Goal: Information Seeking & Learning: Learn about a topic

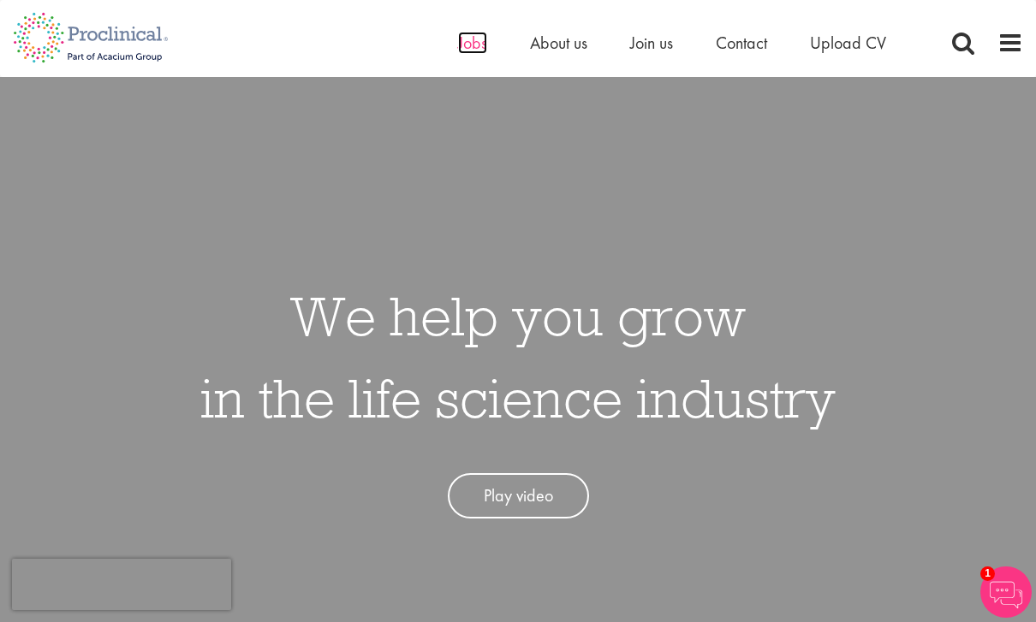
click at [474, 37] on span "Jobs" at bounding box center [472, 43] width 29 height 22
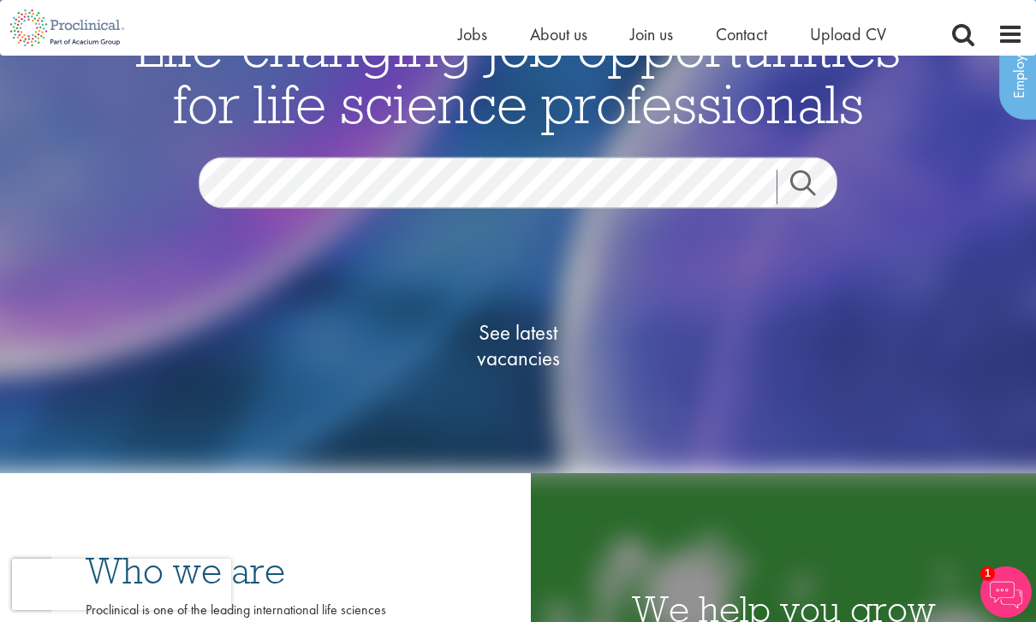
scroll to position [120, 0]
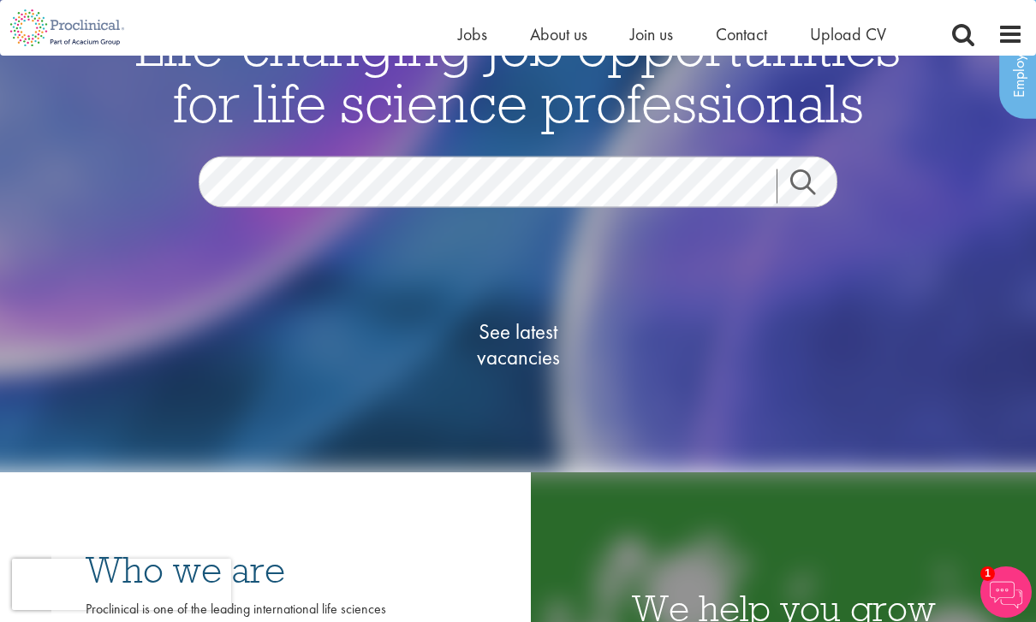
click at [503, 370] on span "See latest vacancies" at bounding box center [517, 344] width 171 height 51
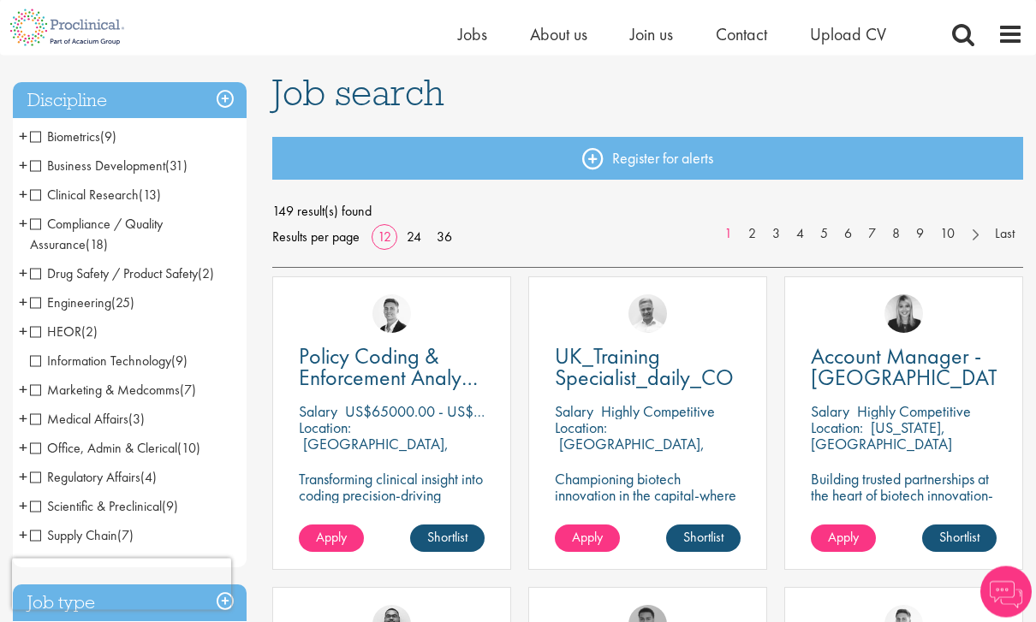
scroll to position [120, 0]
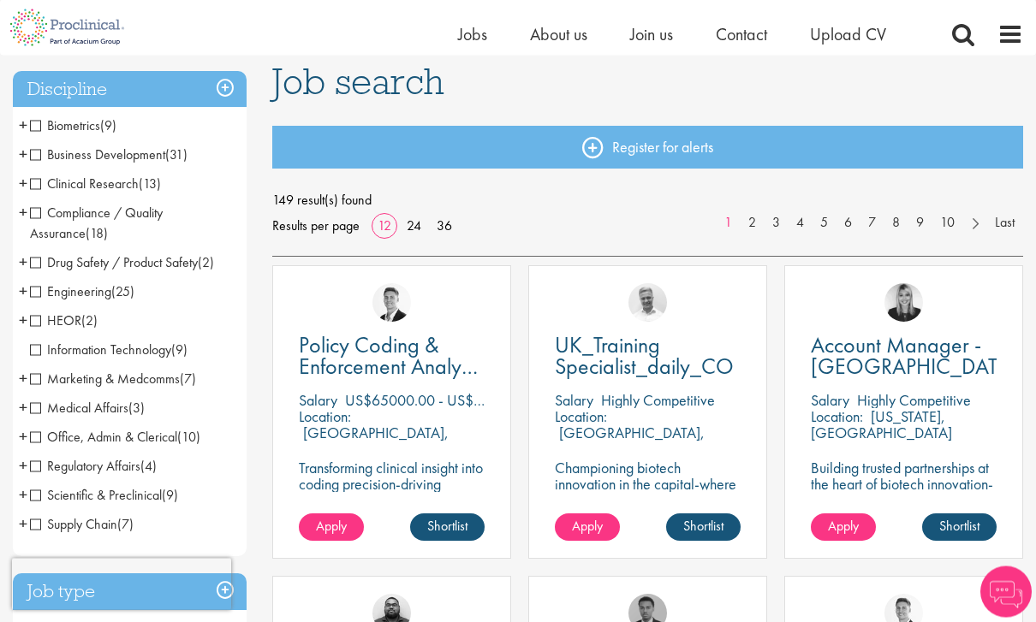
click at [36, 524] on span "Supply Chain" at bounding box center [73, 525] width 87 height 18
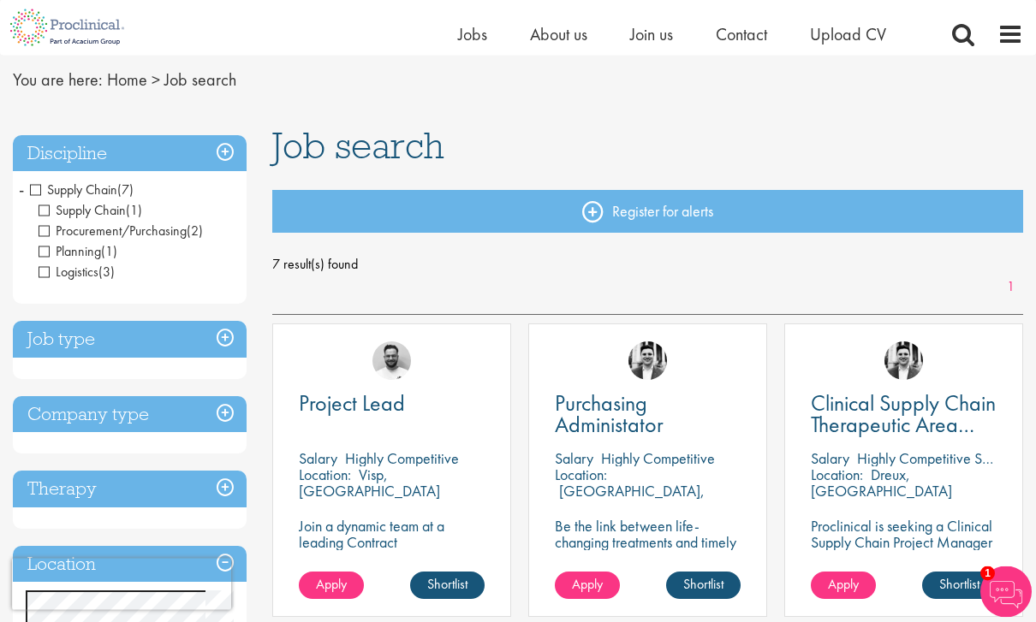
scroll to position [57, 0]
click at [33, 189] on span "Supply Chain" at bounding box center [73, 190] width 87 height 18
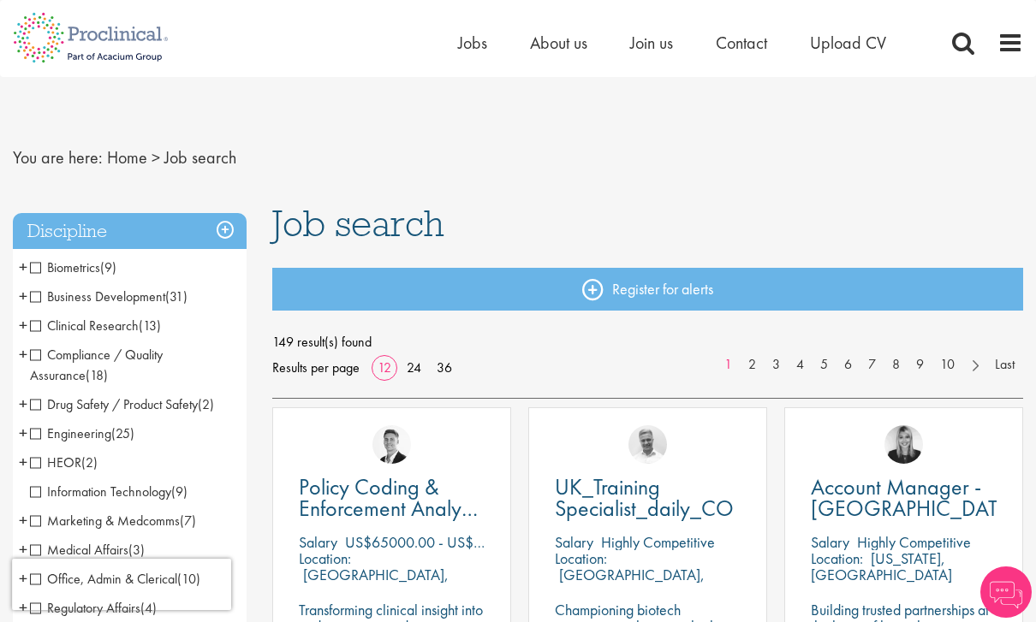
click at [40, 296] on span "Business Development" at bounding box center [97, 297] width 135 height 18
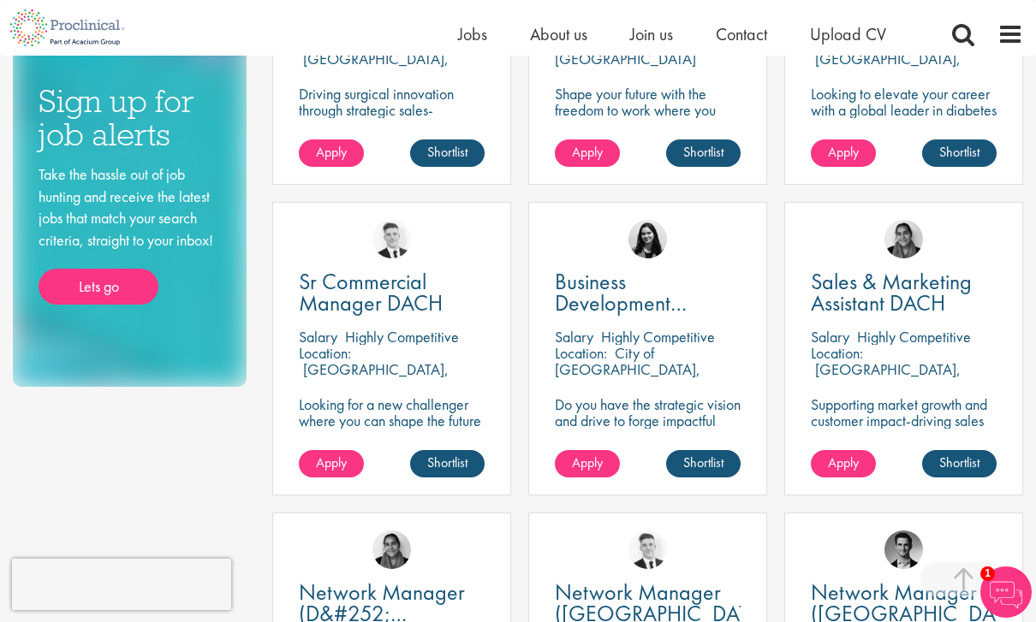
scroll to position [808, 0]
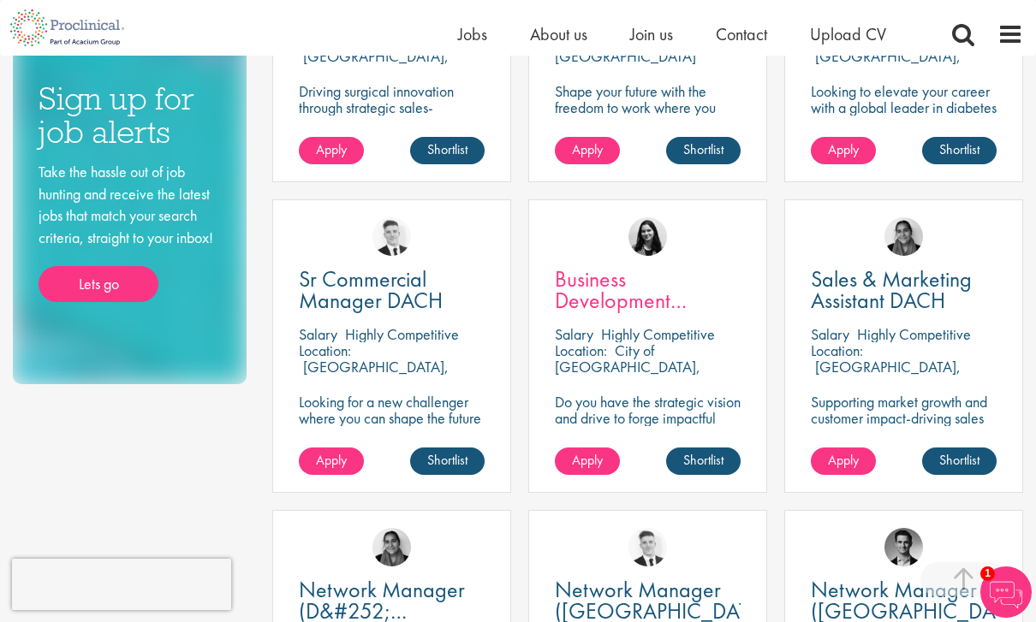
click at [583, 286] on span "Business Development Manager" at bounding box center [621, 301] width 132 height 72
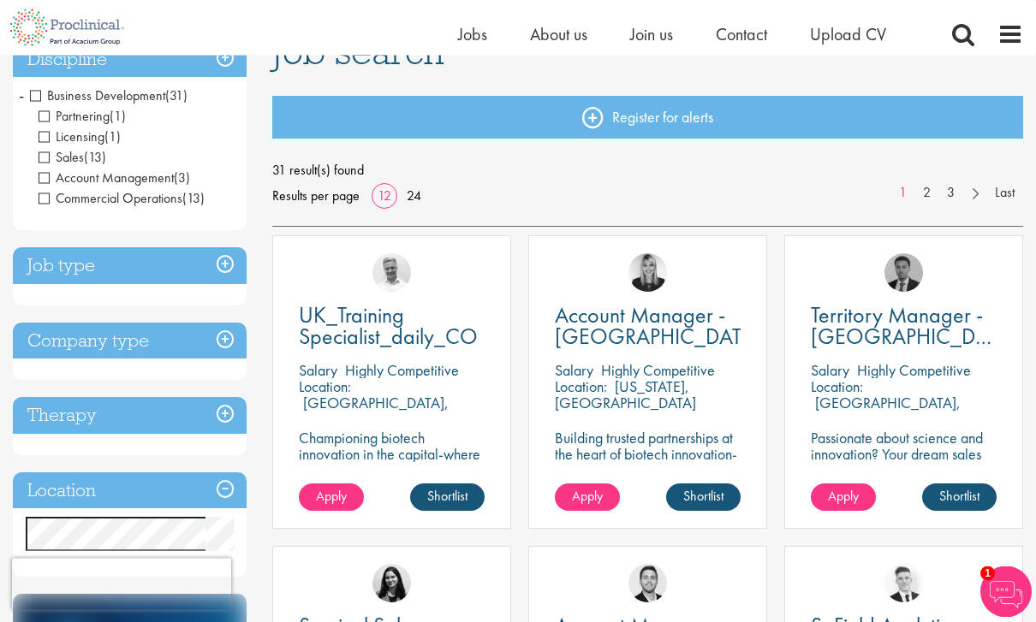
scroll to position [132, 0]
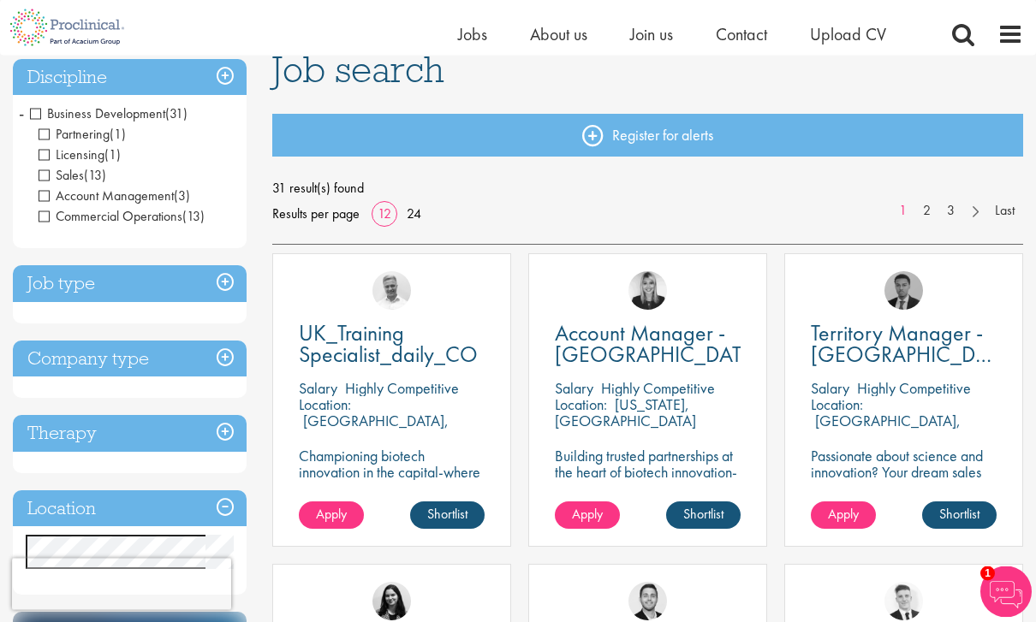
click at [61, 83] on h3 "Discipline" at bounding box center [130, 78] width 234 height 37
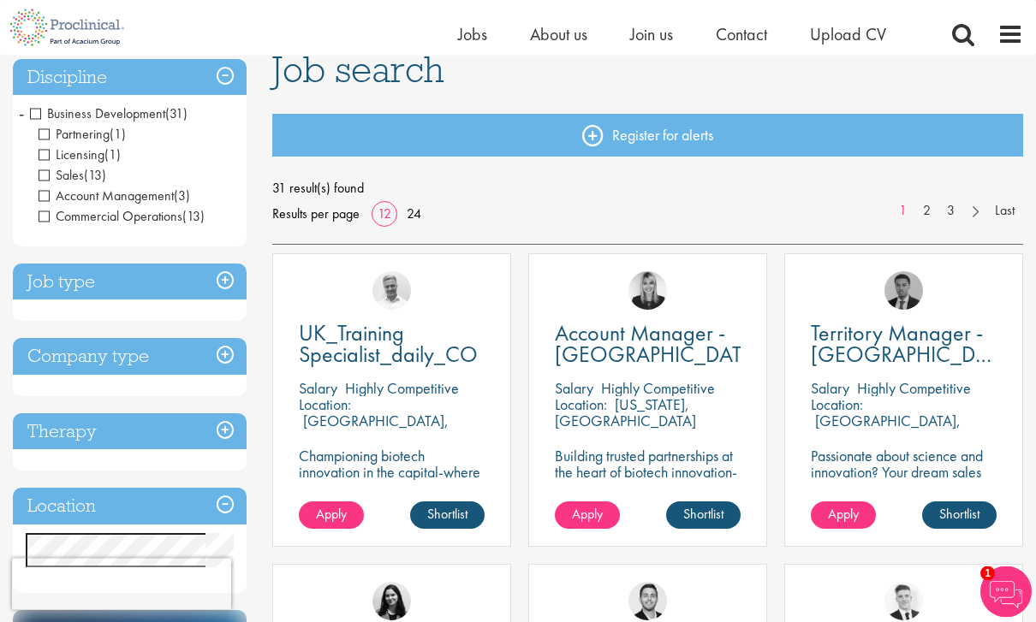
scroll to position [133, 0]
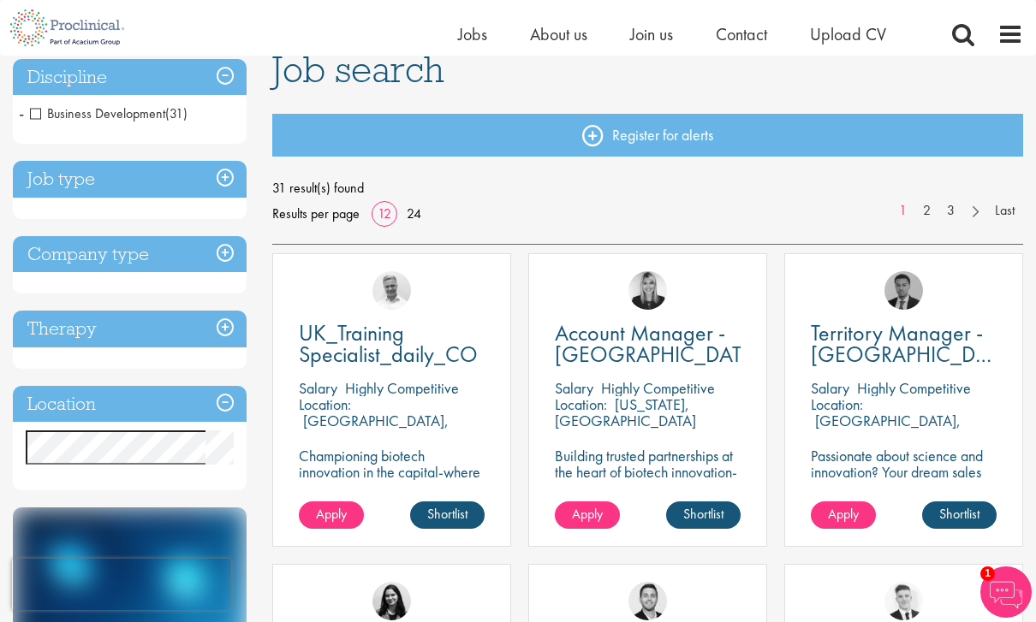
click at [61, 83] on h3 "Discipline" at bounding box center [130, 77] width 234 height 37
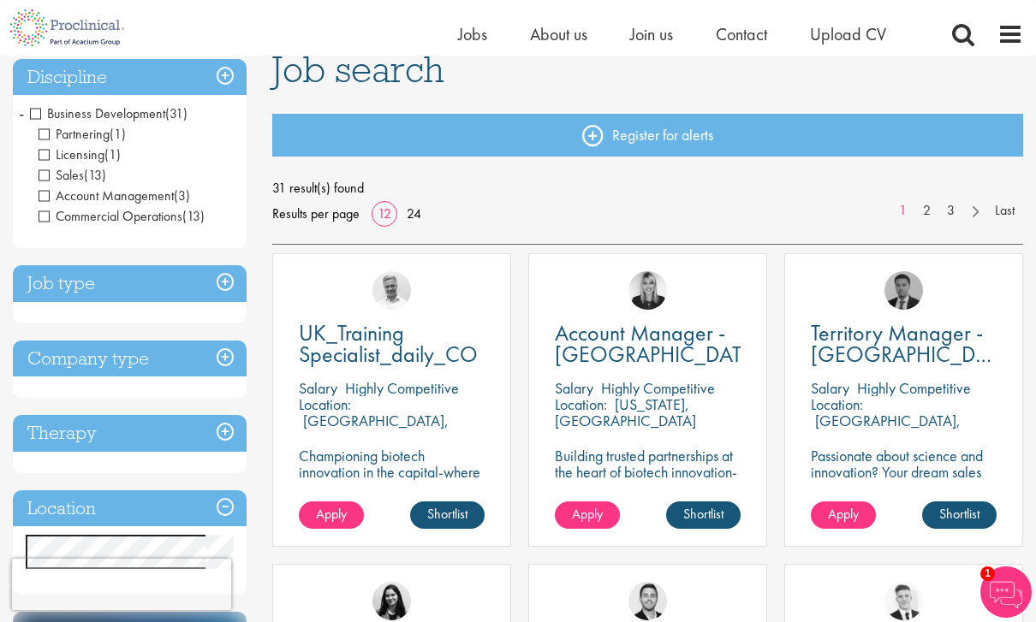
click at [37, 114] on span "Business Development" at bounding box center [97, 113] width 135 height 18
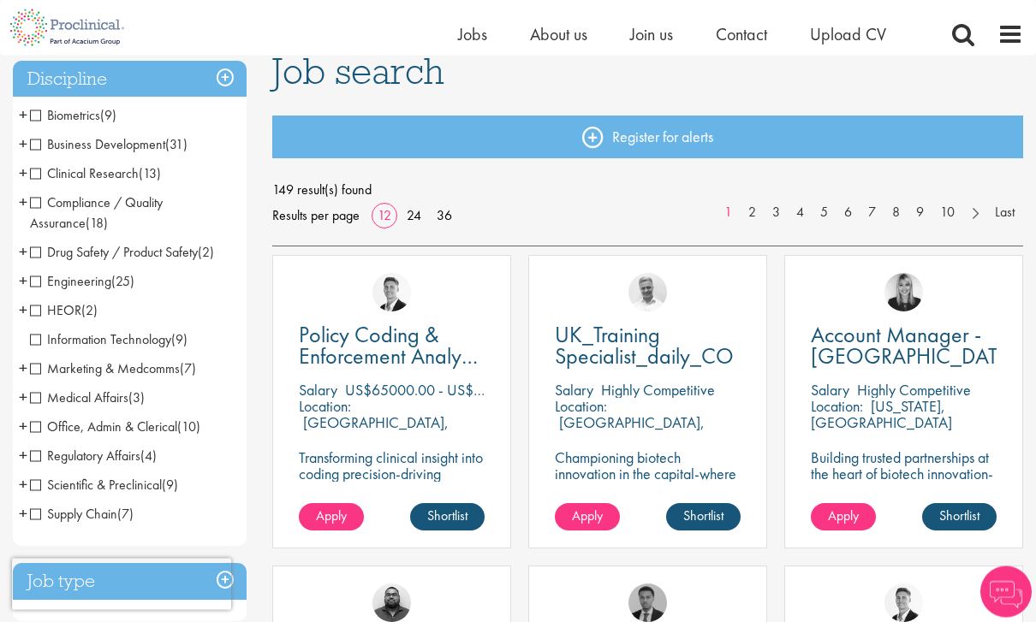
scroll to position [131, 0]
click at [44, 509] on span "Supply Chain" at bounding box center [73, 514] width 87 height 18
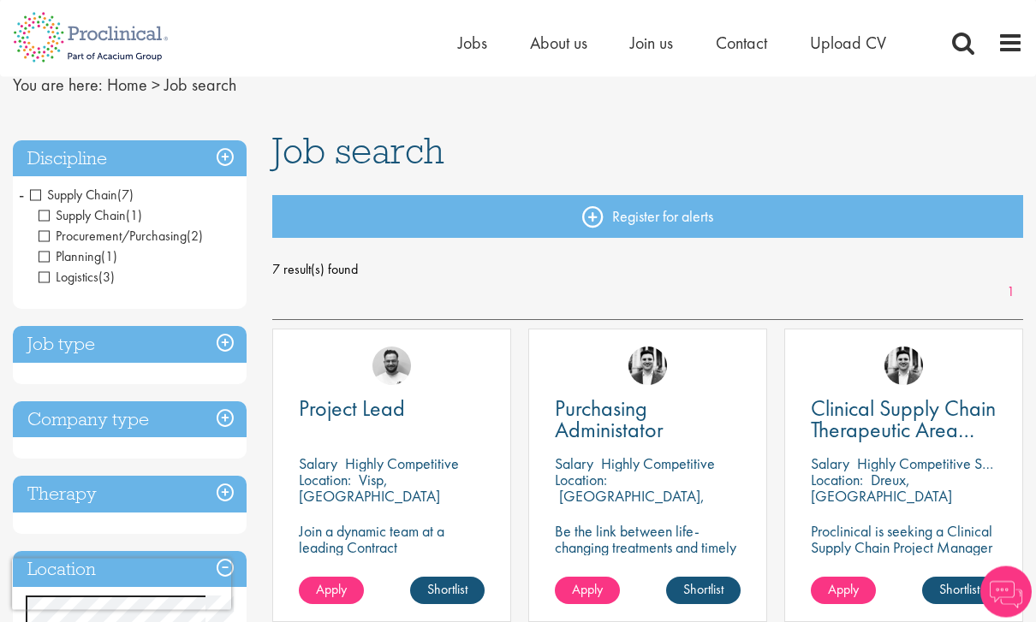
scroll to position [87, 0]
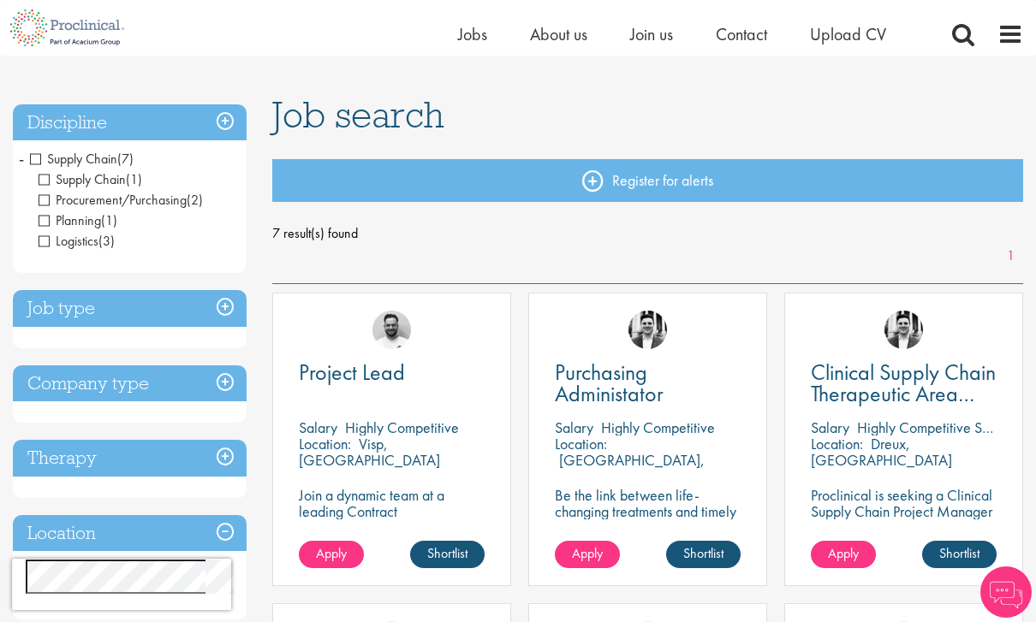
click at [651, 313] on img at bounding box center [647, 330] width 39 height 39
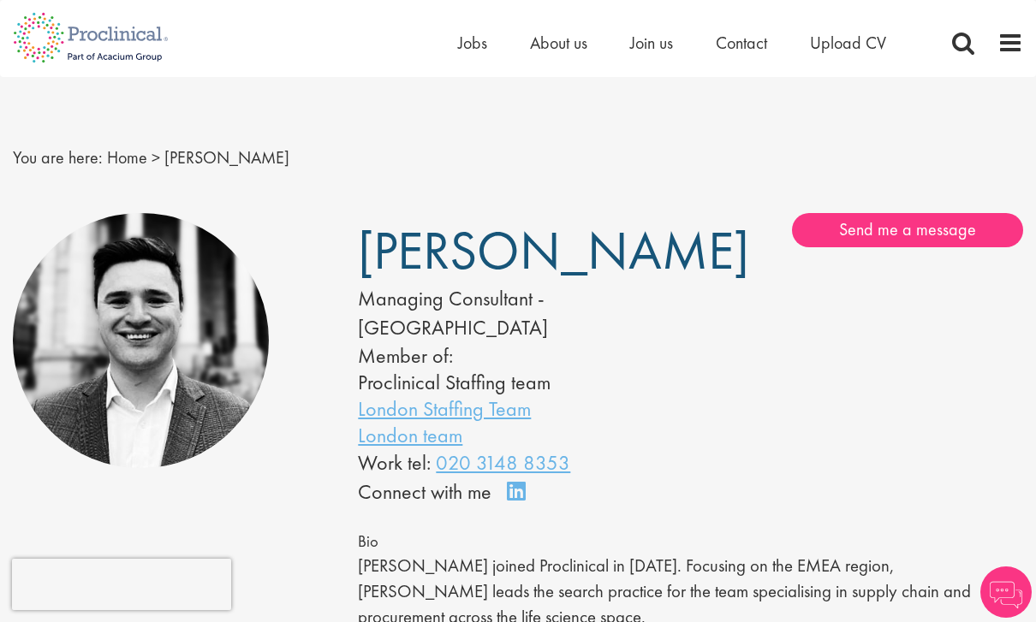
click at [71, 289] on img at bounding box center [141, 341] width 256 height 256
